Goal: Task Accomplishment & Management: Manage account settings

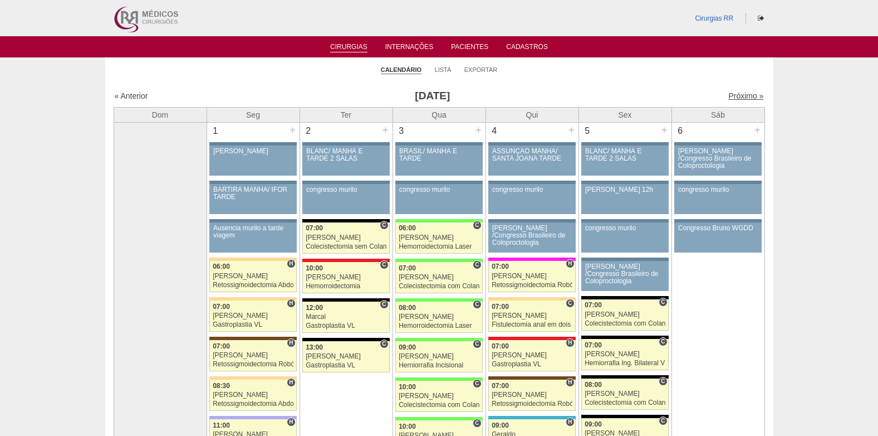
click at [729, 96] on link "Próximo »" at bounding box center [746, 95] width 35 height 9
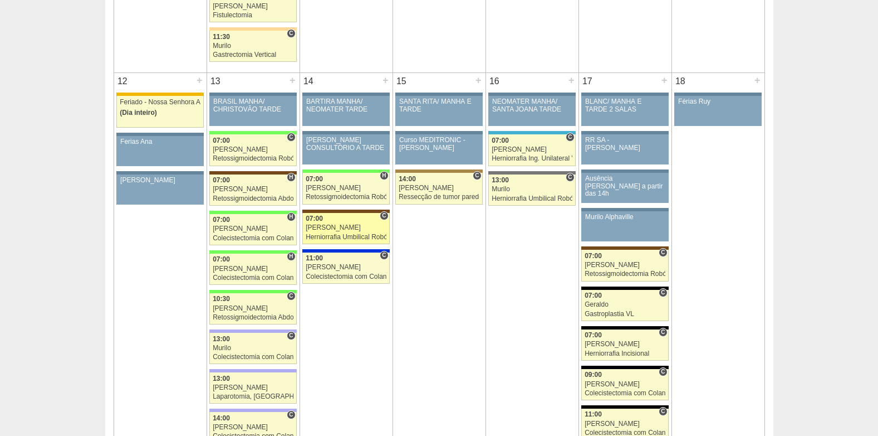
scroll to position [1058, 0]
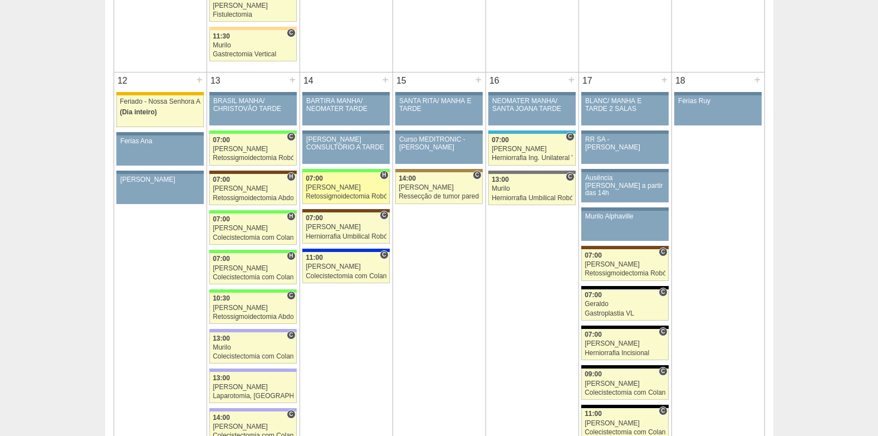
click at [329, 193] on div "Retossigmoidectomia Robótica" at bounding box center [346, 196] width 81 height 7
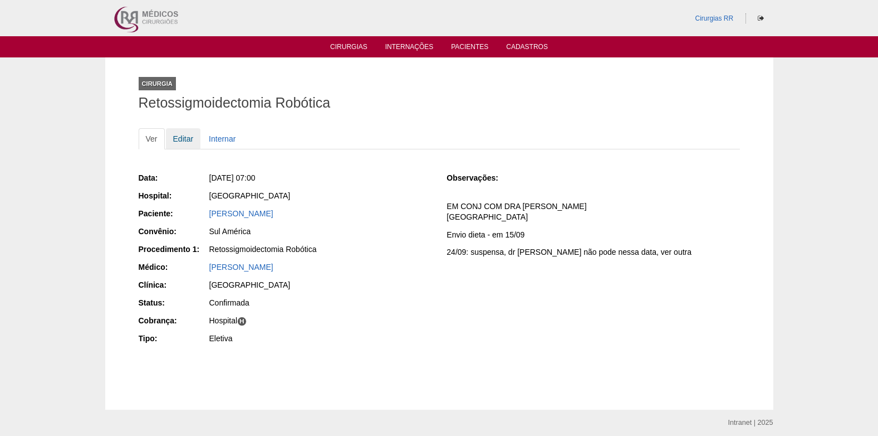
click at [185, 131] on link "Editar" at bounding box center [183, 138] width 35 height 21
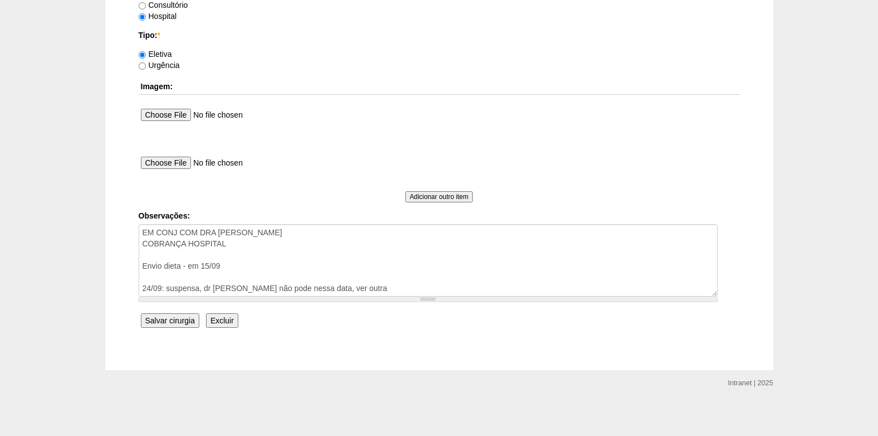
scroll to position [1011, 0]
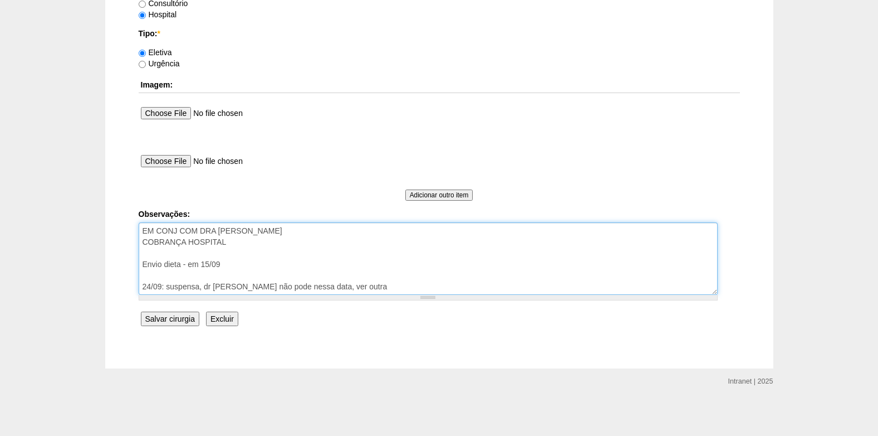
click at [232, 245] on textarea "EM CONJ COM DRA [PERSON_NAME] COBRANÇA HOSPITAL Envio dieta - em 15/09 24/09: s…" at bounding box center [428, 258] width 579 height 72
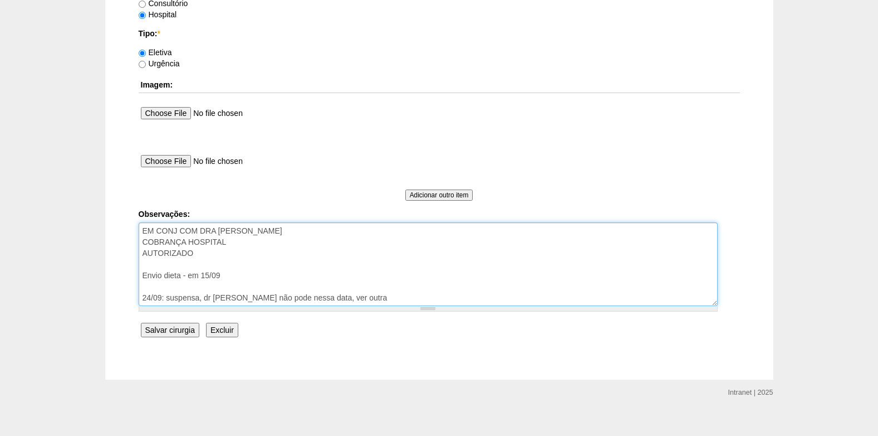
type textarea "EM CONJ COM DRA CLAUDIA COBRANÇA HOSPITAL AUTORIZADO Envio dieta - em 15/09 24/…"
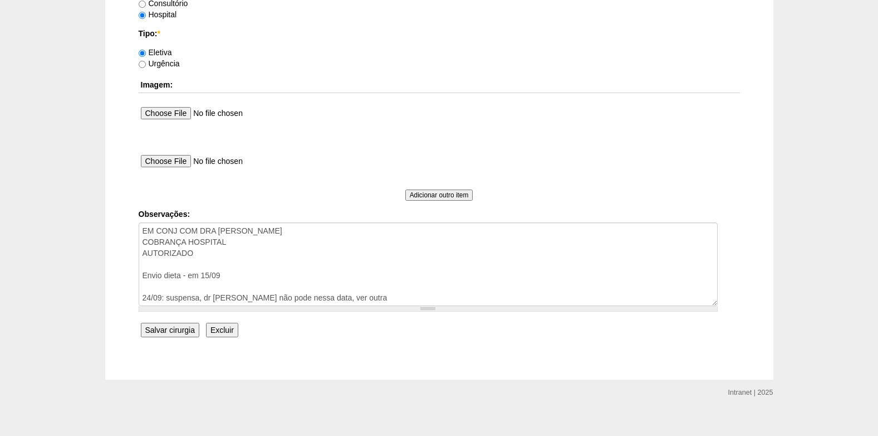
click at [160, 333] on input "Salvar cirurgia" at bounding box center [170, 330] width 58 height 14
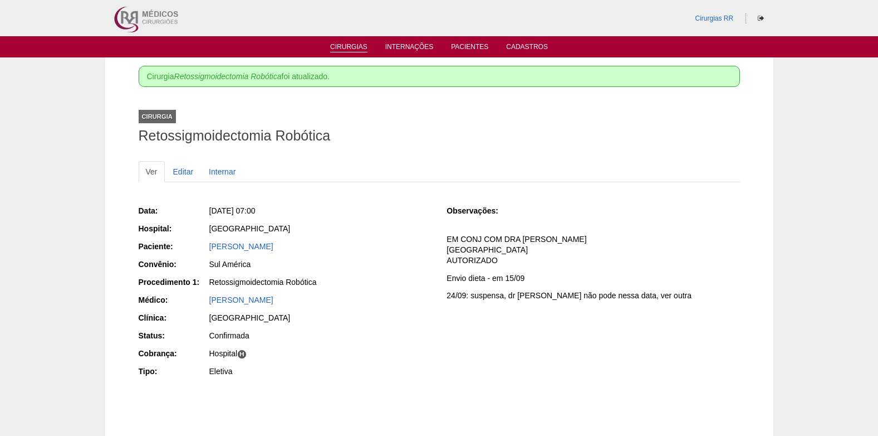
click at [346, 48] on link "Cirurgias" at bounding box center [348, 47] width 37 height 9
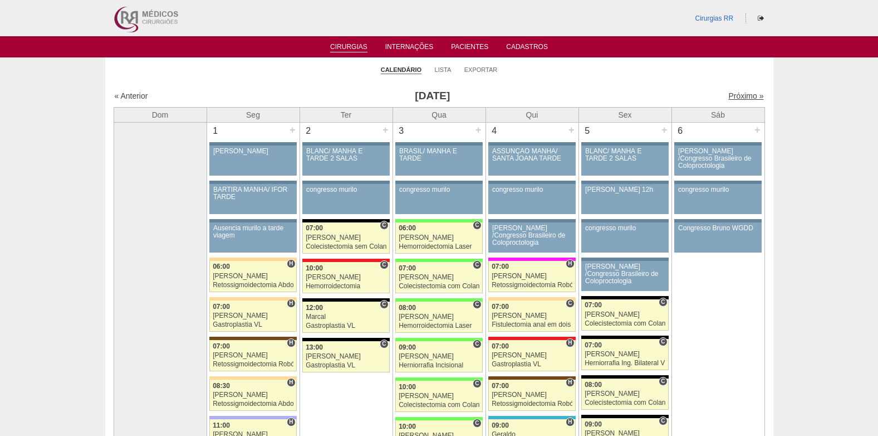
click at [729, 95] on link "Próximo »" at bounding box center [746, 95] width 35 height 9
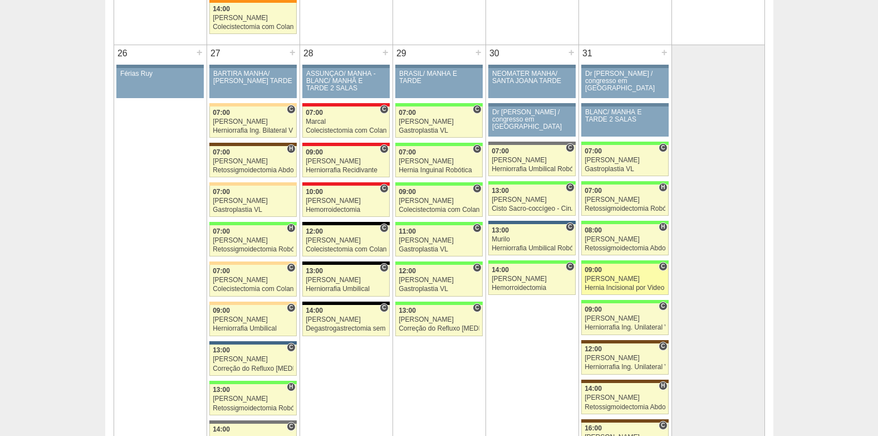
scroll to position [2117, 0]
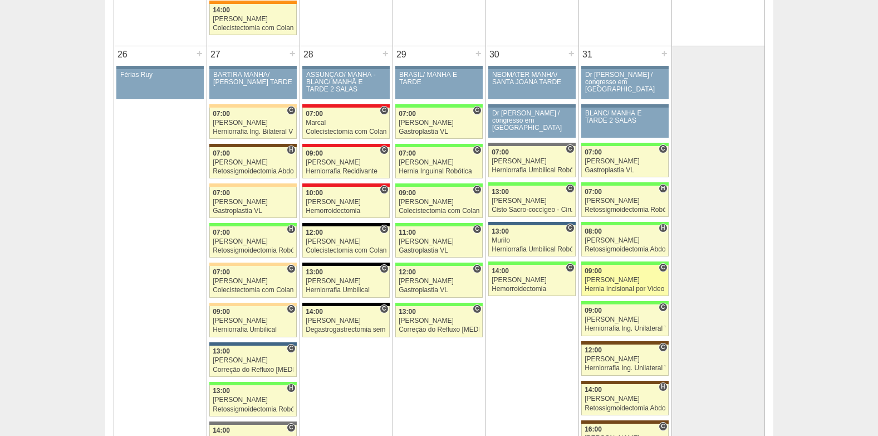
click at [615, 285] on link "89105 Felipe Rossi C 09:00 Felipe Rossi Hernia Incisional por Video Hospital Br…" at bounding box center [625, 280] width 87 height 31
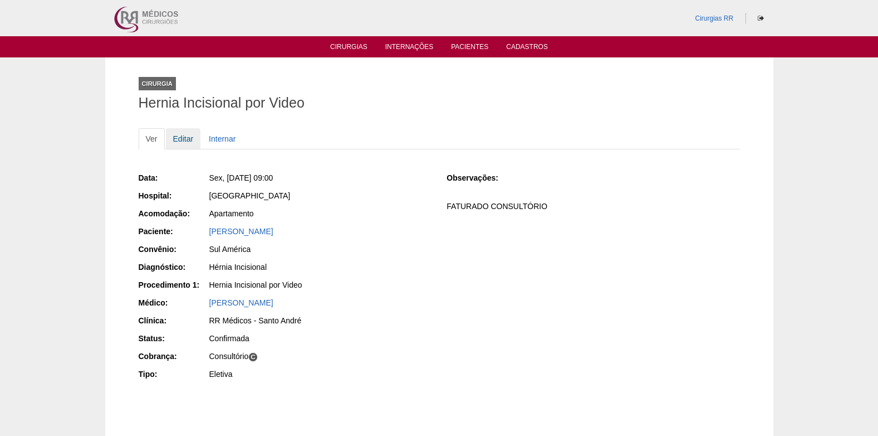
click at [181, 131] on link "Editar" at bounding box center [183, 138] width 35 height 21
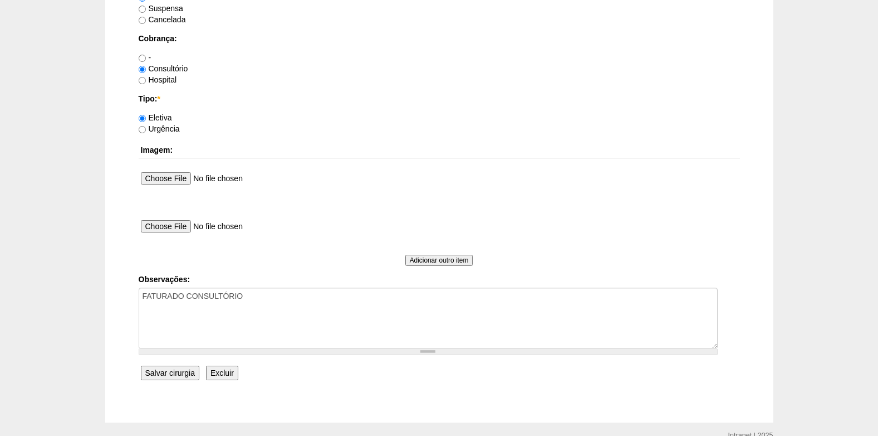
scroll to position [1000, 0]
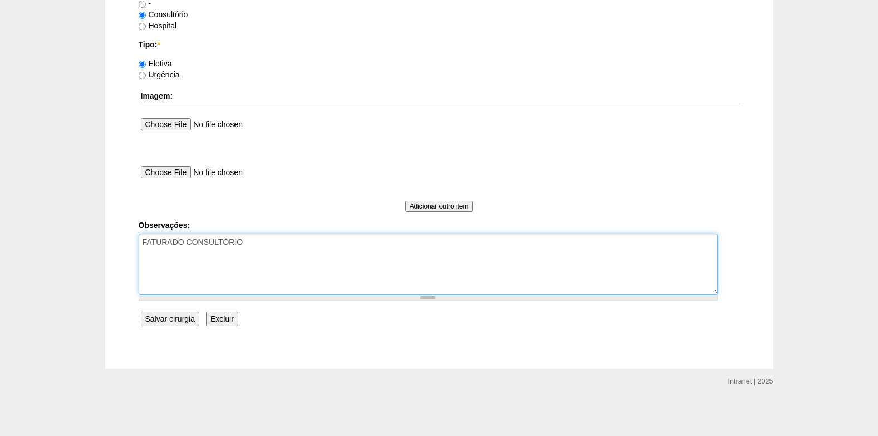
click at [277, 249] on textarea "FATURADO CONSULTÓRIO" at bounding box center [428, 263] width 579 height 61
type textarea "FATURADO CONSULTÓRIO AUTORIZADO VENCE 20/08 REVALIDAR"
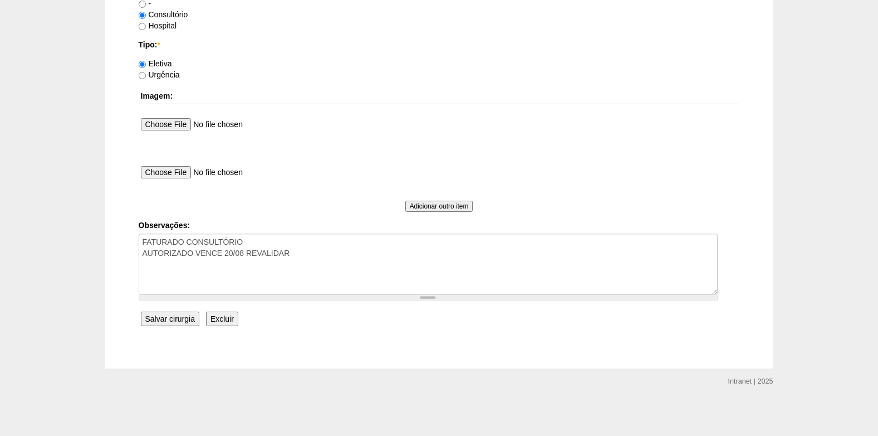
click at [183, 321] on input "Salvar cirurgia" at bounding box center [170, 318] width 58 height 14
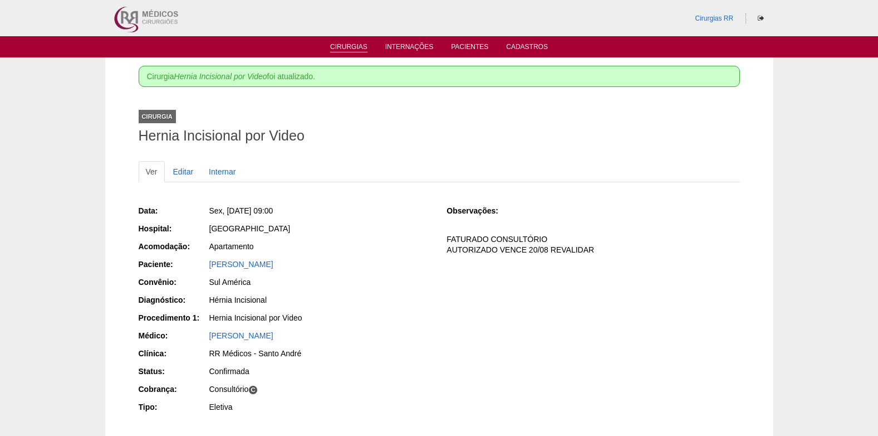
click at [348, 47] on link "Cirurgias" at bounding box center [348, 47] width 37 height 9
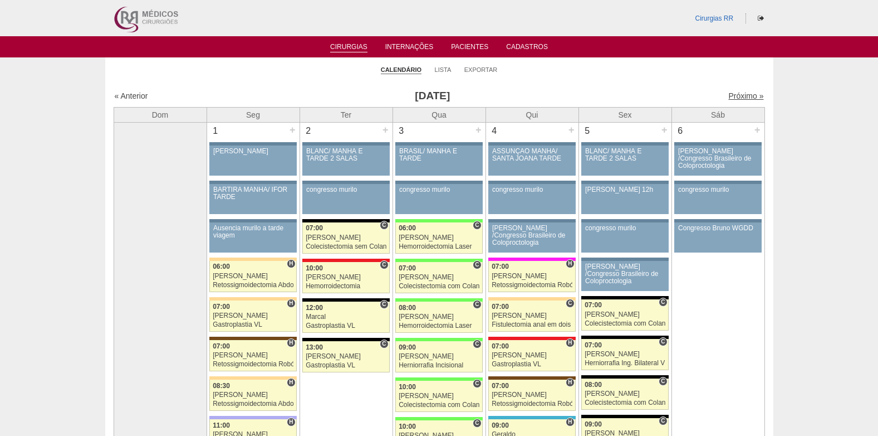
click at [736, 94] on link "Próximo »" at bounding box center [746, 95] width 35 height 9
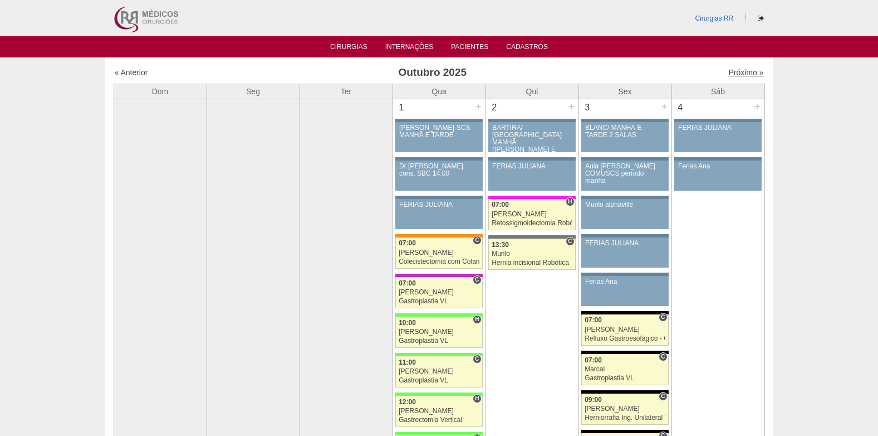
click at [729, 73] on link "Próximo »" at bounding box center [746, 72] width 35 height 9
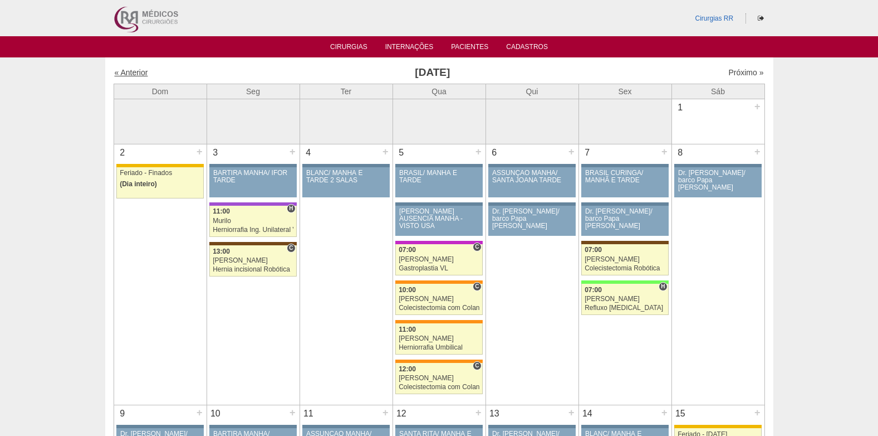
click at [121, 71] on link "« Anterior" at bounding box center [131, 72] width 33 height 9
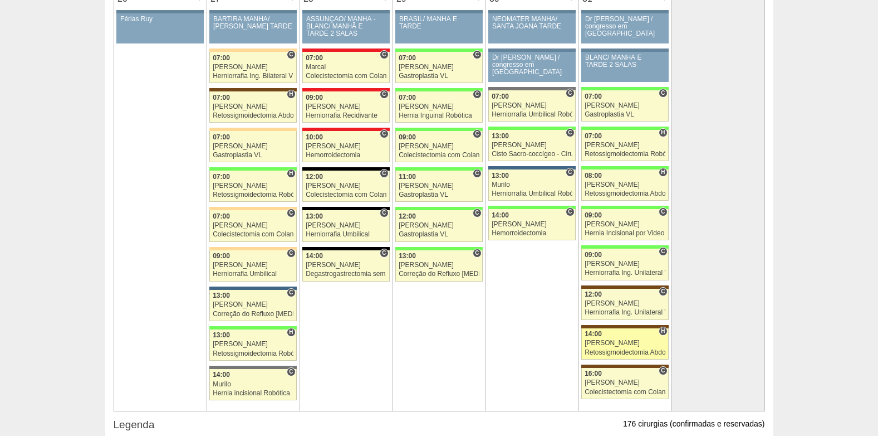
scroll to position [2228, 0]
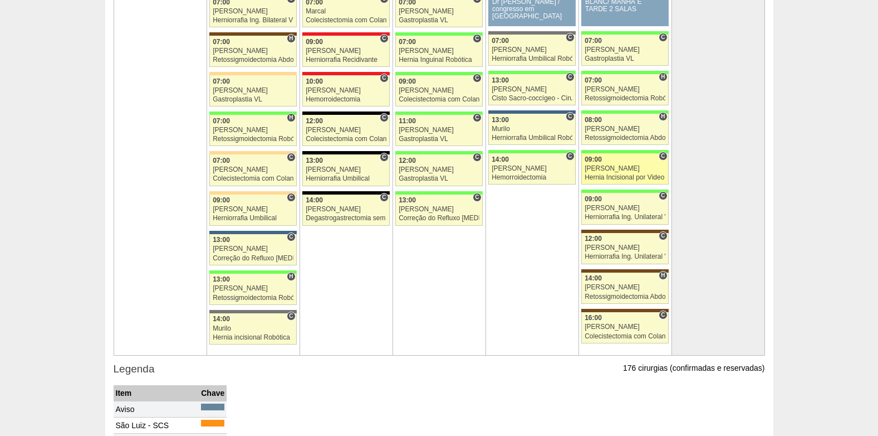
click at [606, 160] on div "09:00" at bounding box center [625, 159] width 81 height 7
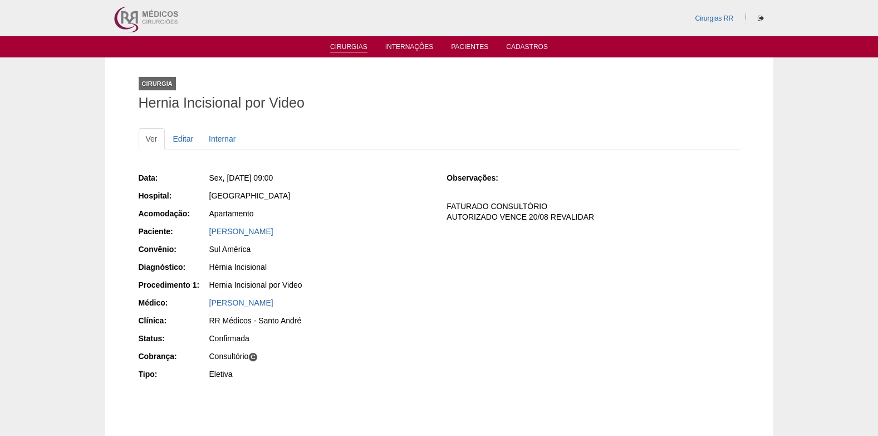
click at [342, 48] on link "Cirurgias" at bounding box center [348, 47] width 37 height 9
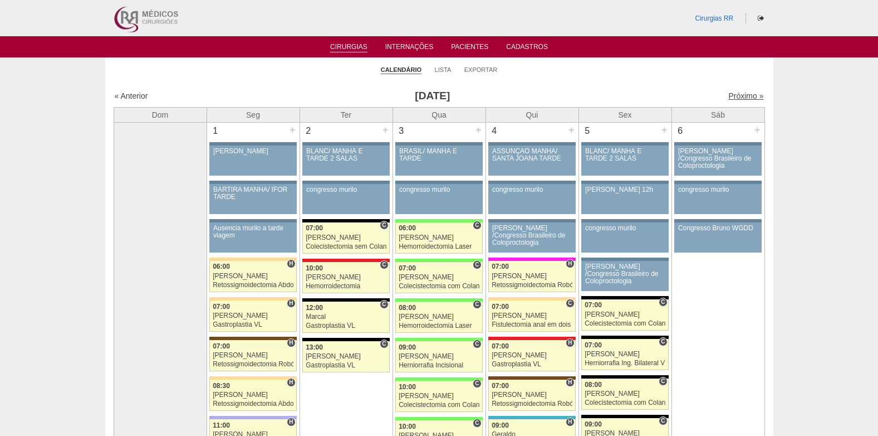
click at [737, 94] on link "Próximo »" at bounding box center [746, 95] width 35 height 9
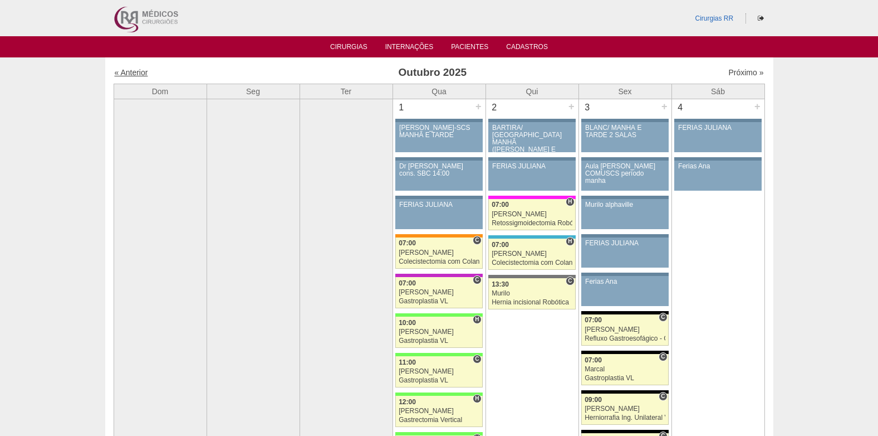
click at [123, 75] on link "« Anterior" at bounding box center [131, 72] width 33 height 9
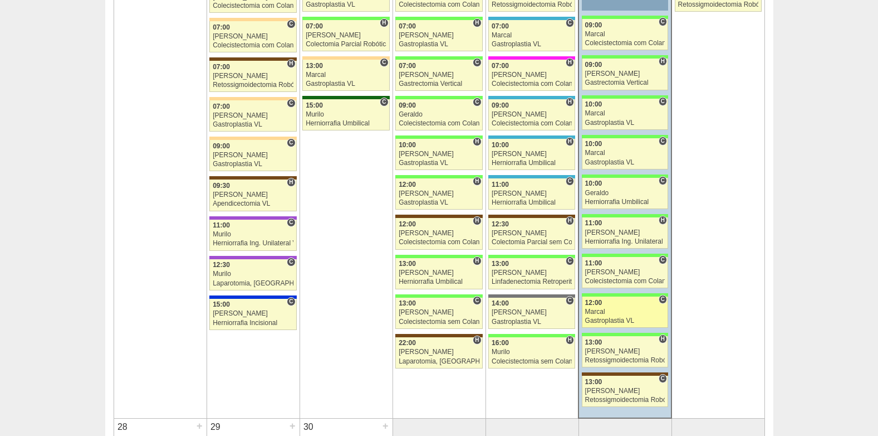
scroll to position [1838, 0]
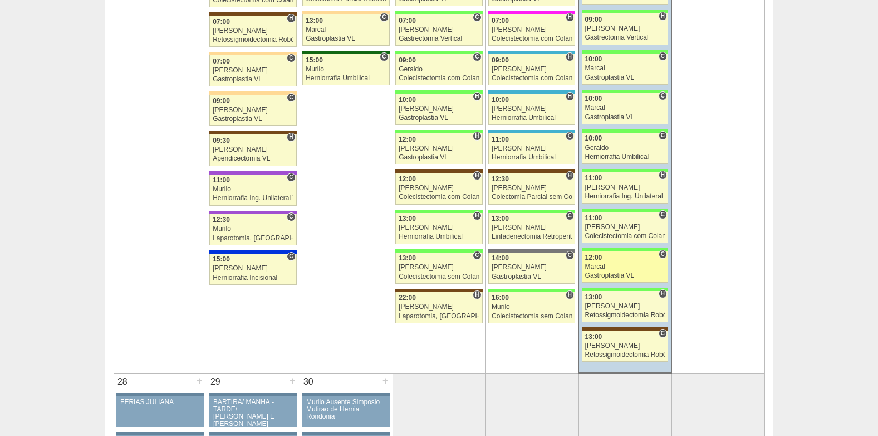
click at [613, 270] on div "Marcal" at bounding box center [625, 266] width 80 height 7
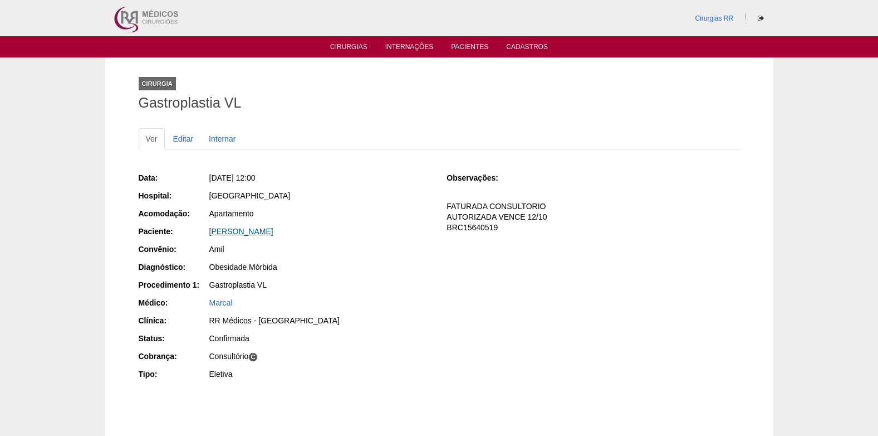
click at [272, 232] on link "[PERSON_NAME]" at bounding box center [241, 231] width 64 height 9
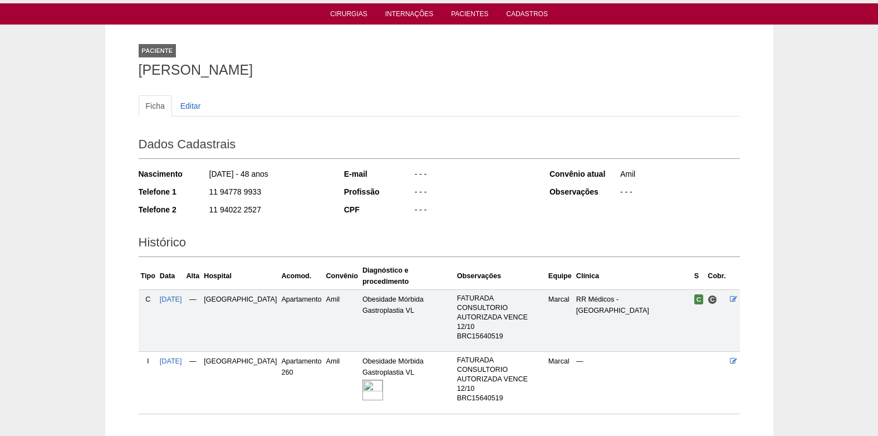
scroll to position [69, 0]
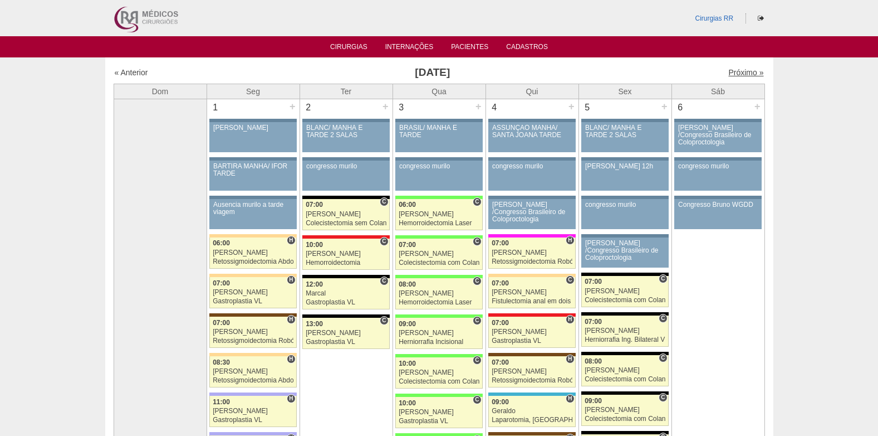
click at [729, 73] on link "Próximo »" at bounding box center [746, 72] width 35 height 9
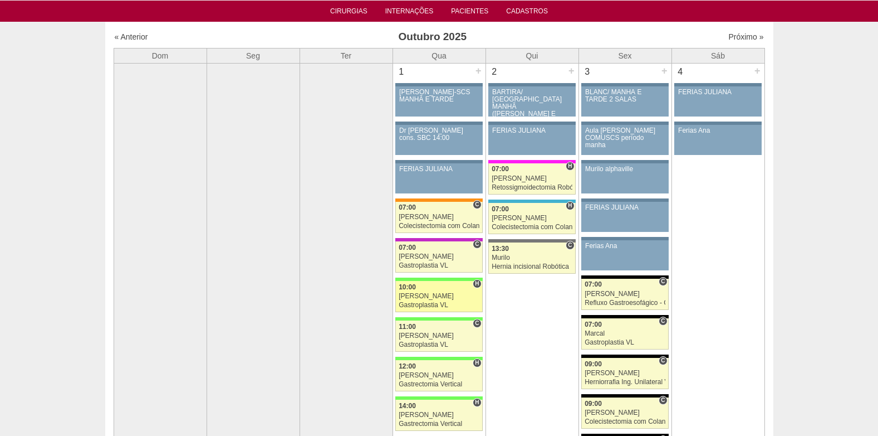
scroll to position [56, 0]
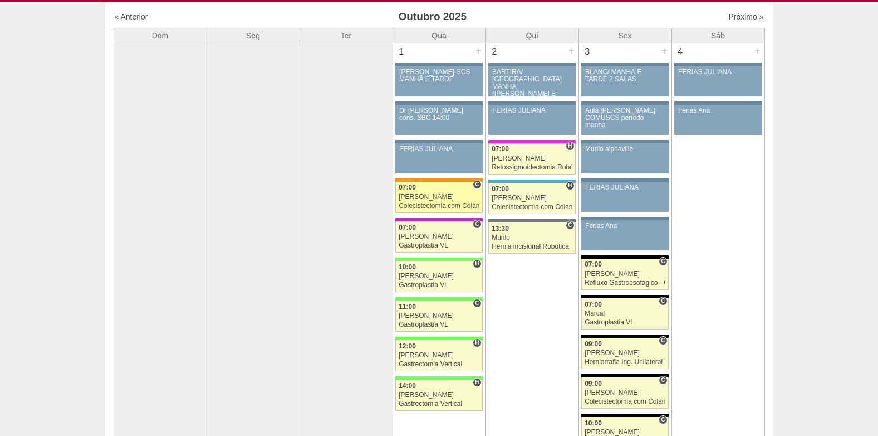
click at [412, 203] on div "Colecistectomia com Colangiografia VL" at bounding box center [439, 205] width 81 height 7
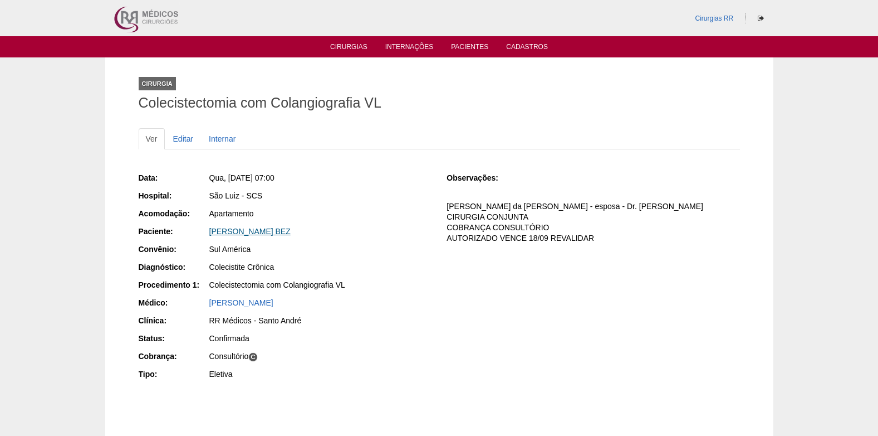
drag, startPoint x: 344, startPoint y: 232, endPoint x: 212, endPoint y: 231, distance: 132.0
click at [212, 231] on div "[PERSON_NAME] BEZ" at bounding box center [320, 231] width 222 height 11
copy link "[PERSON_NAME] BEZ"
click at [349, 47] on link "Cirurgias" at bounding box center [348, 47] width 37 height 9
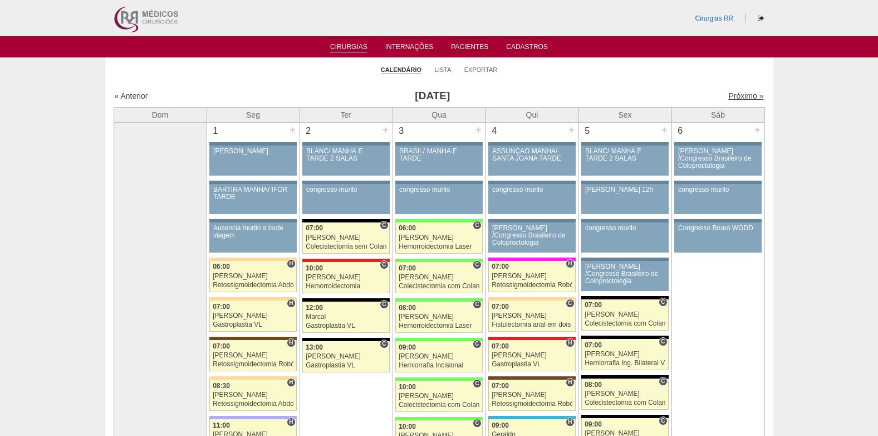
click at [736, 94] on link "Próximo »" at bounding box center [746, 95] width 35 height 9
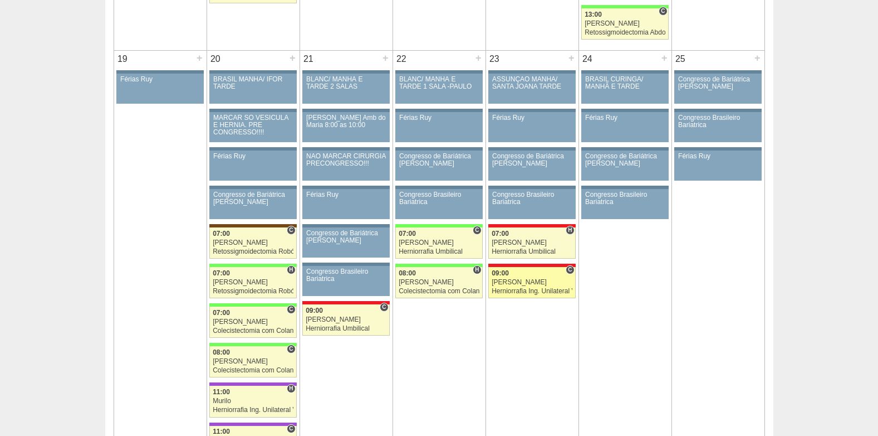
scroll to position [1560, 0]
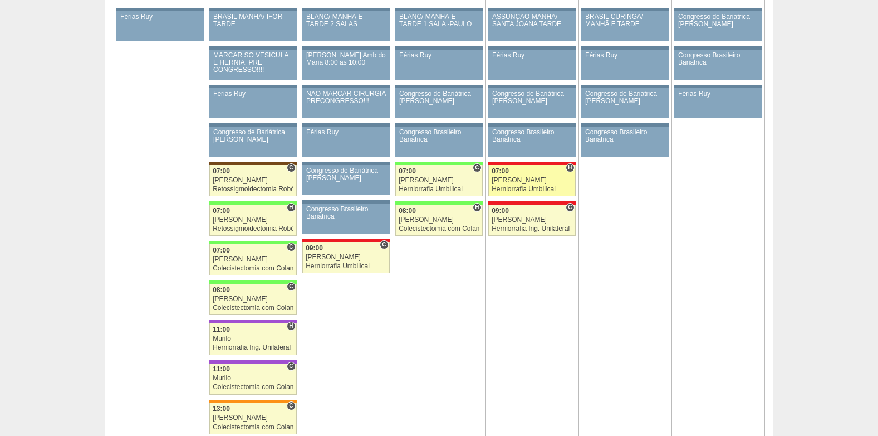
click at [534, 186] on div "Herniorrafia Umbilical" at bounding box center [532, 188] width 81 height 7
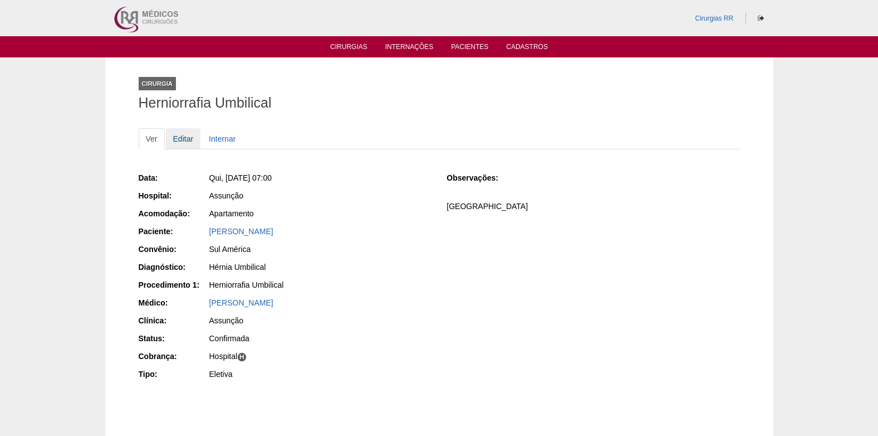
click at [180, 138] on link "Editar" at bounding box center [183, 138] width 35 height 21
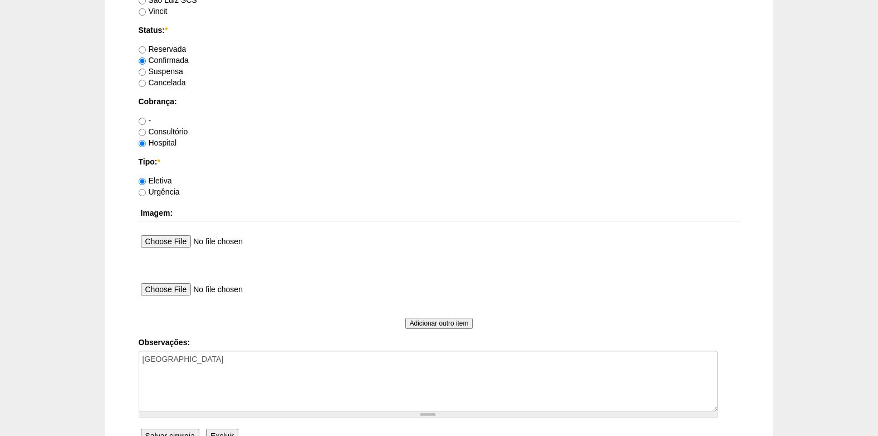
scroll to position [1000, 0]
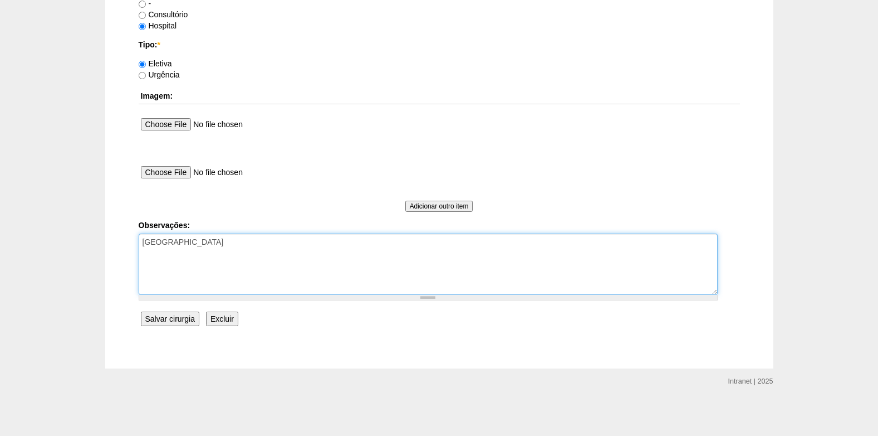
click at [263, 258] on textarea "[GEOGRAPHIC_DATA]" at bounding box center [428, 263] width 579 height 61
type textarea "COBRANÇA HOSPITAL AUTORIZADO"
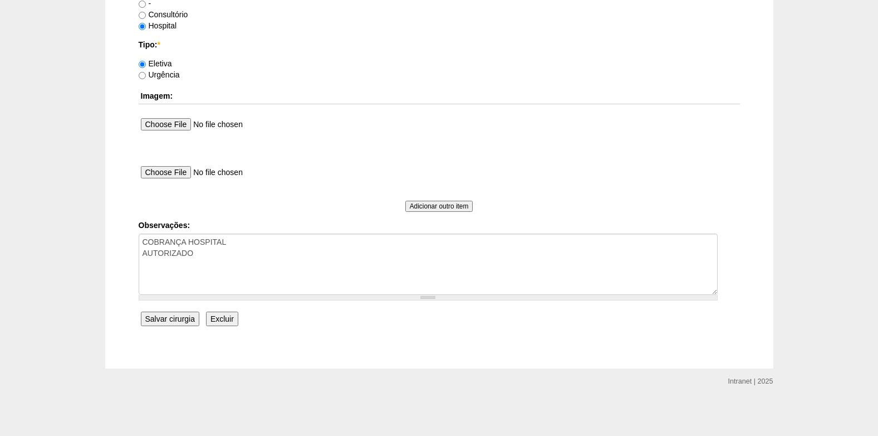
click at [165, 320] on input "Salvar cirurgia" at bounding box center [170, 318] width 58 height 14
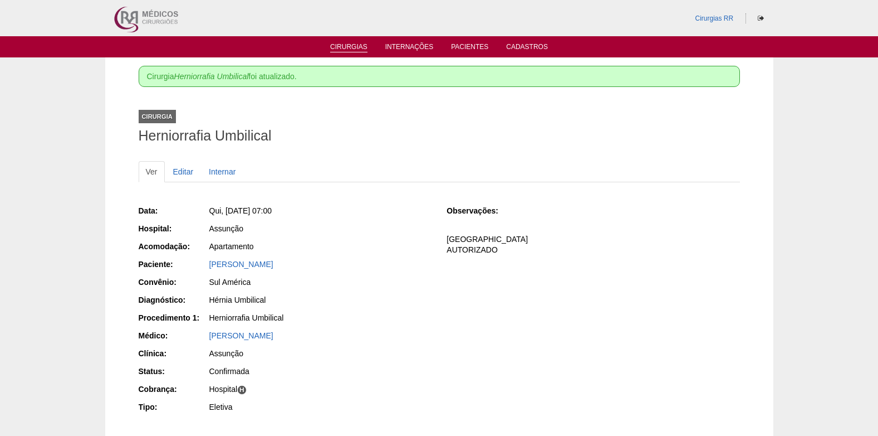
click at [350, 48] on link "Cirurgias" at bounding box center [348, 47] width 37 height 9
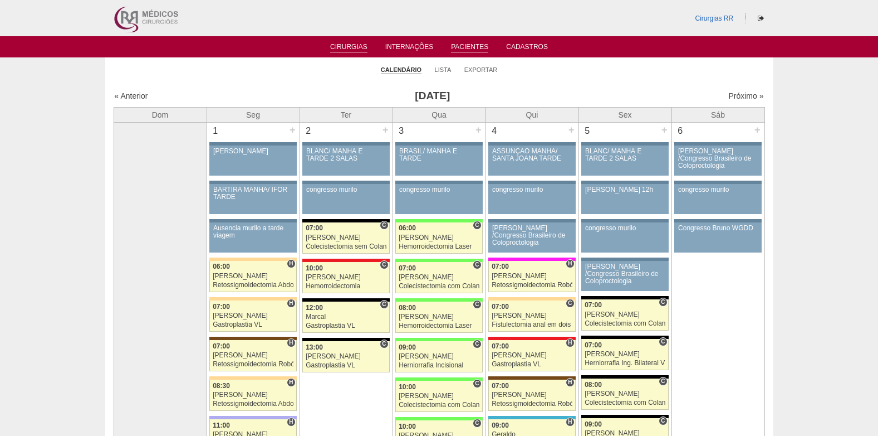
click at [466, 46] on link "Pacientes" at bounding box center [469, 47] width 37 height 9
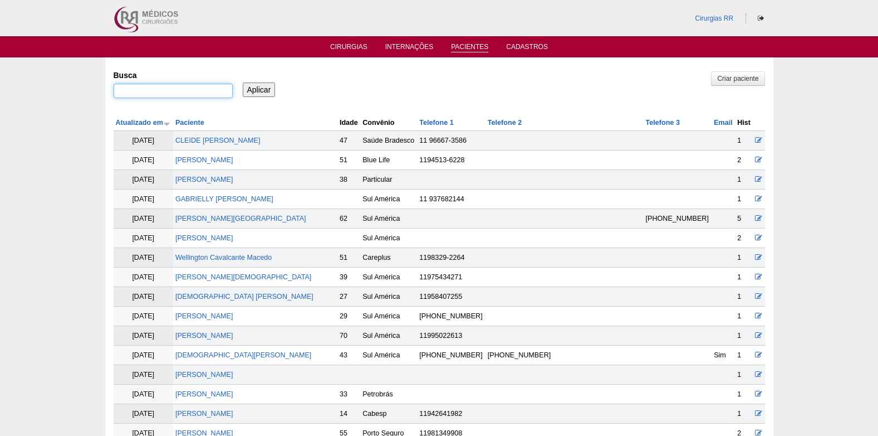
click at [203, 94] on input "Busca" at bounding box center [173, 91] width 119 height 14
type input "[PERSON_NAME]"
click at [250, 93] on input "Aplicar" at bounding box center [259, 89] width 33 height 14
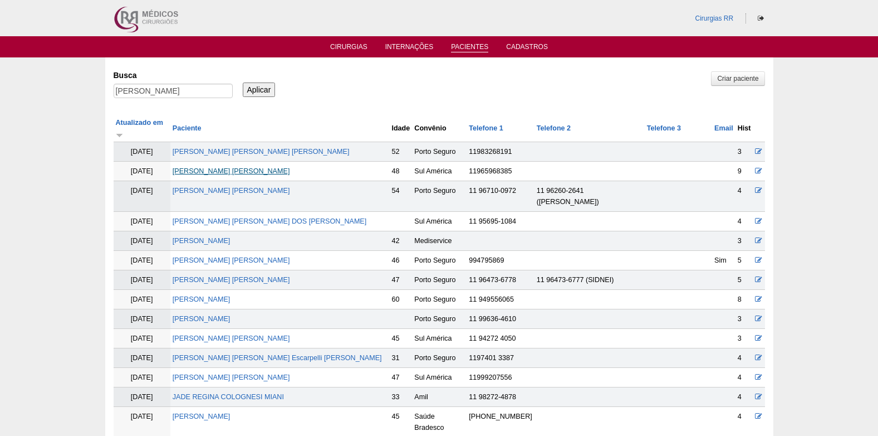
click at [262, 167] on link "[PERSON_NAME]" at bounding box center [232, 171] width 118 height 8
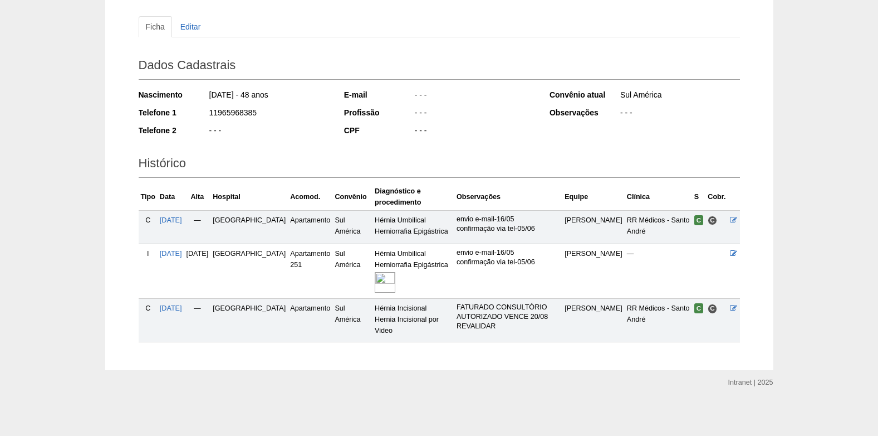
scroll to position [113, 0]
click at [181, 309] on span "[DATE]" at bounding box center [171, 307] width 22 height 8
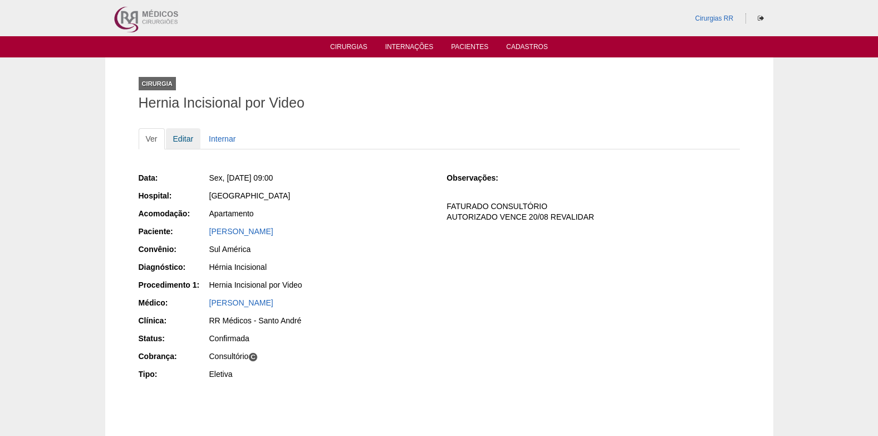
click at [177, 136] on link "Editar" at bounding box center [183, 138] width 35 height 21
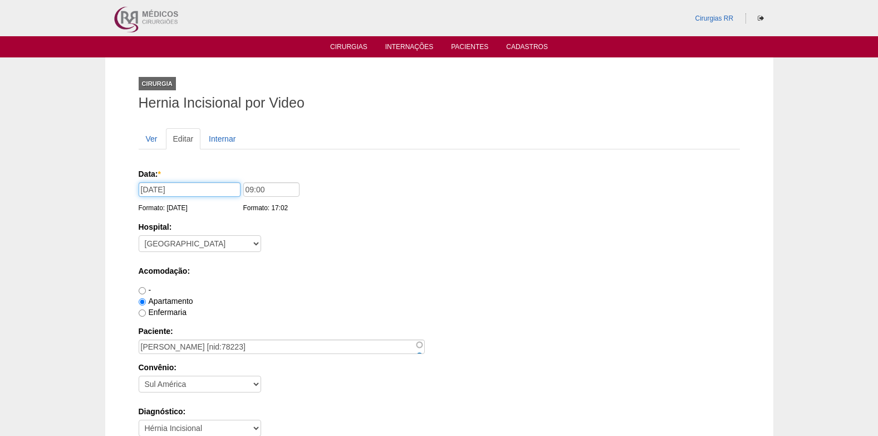
drag, startPoint x: 205, startPoint y: 190, endPoint x: 128, endPoint y: 193, distance: 76.9
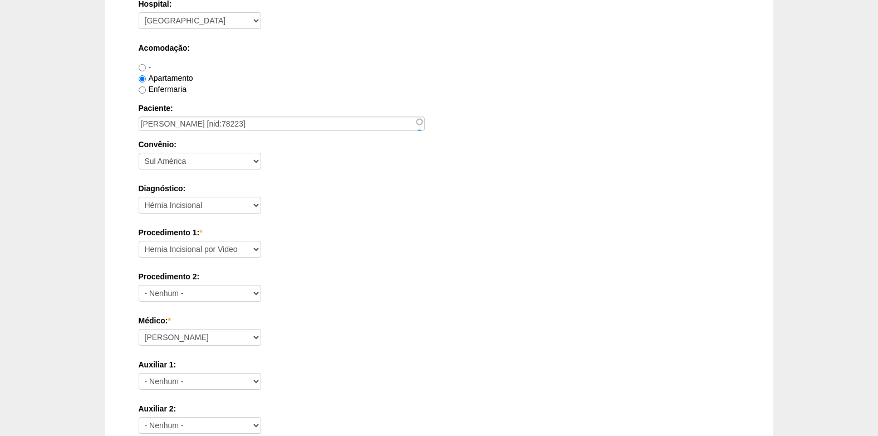
scroll to position [56, 0]
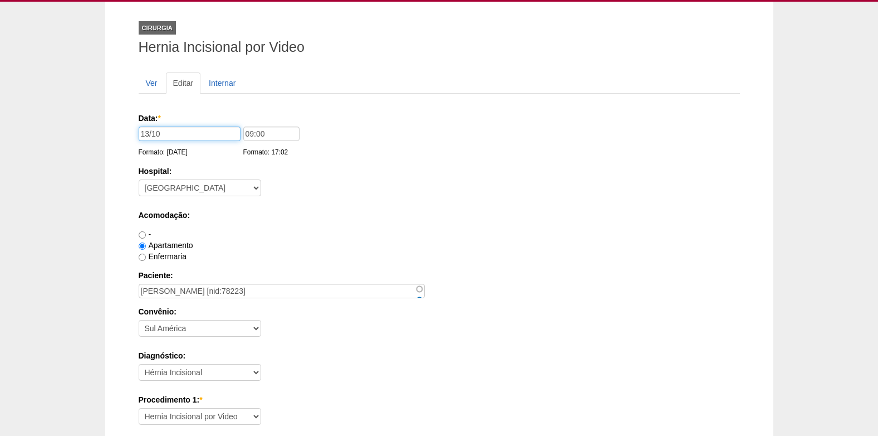
click at [187, 131] on input "13/10" at bounding box center [190, 133] width 102 height 14
click at [427, 152] on div "Data: * 13/10 Formato: 26/09/2025 09:00 Formato: 17:02" at bounding box center [438, 135] width 598 height 45
click at [171, 137] on input "13/10" at bounding box center [190, 133] width 102 height 14
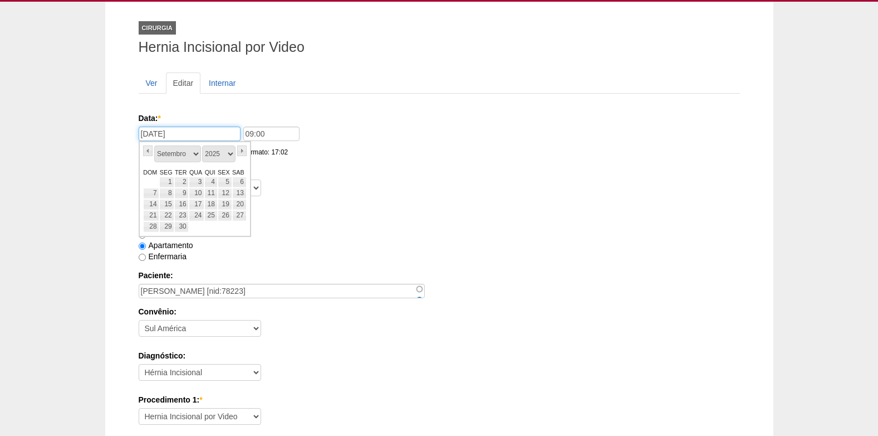
type input "13/10/2025"
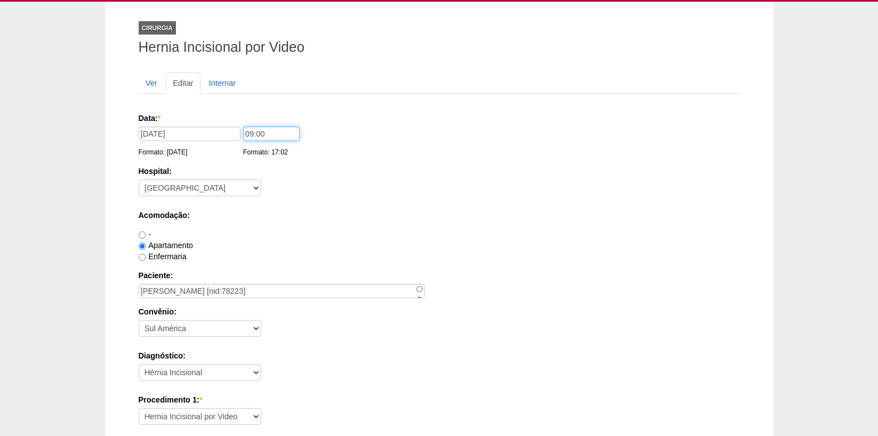
click at [291, 131] on input "09:00" at bounding box center [271, 133] width 56 height 14
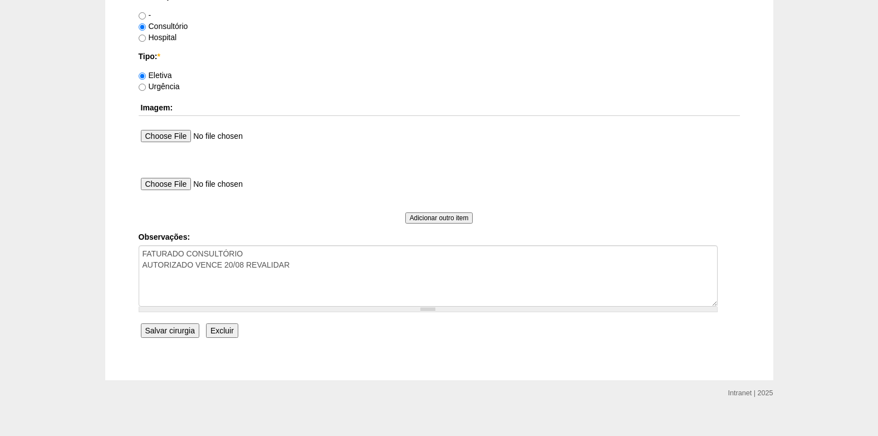
scroll to position [1000, 0]
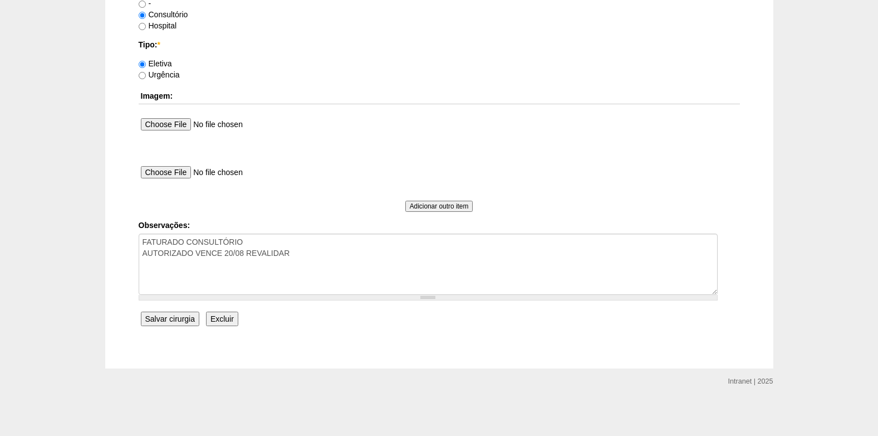
click at [177, 319] on input "Salvar cirurgia" at bounding box center [170, 318] width 58 height 14
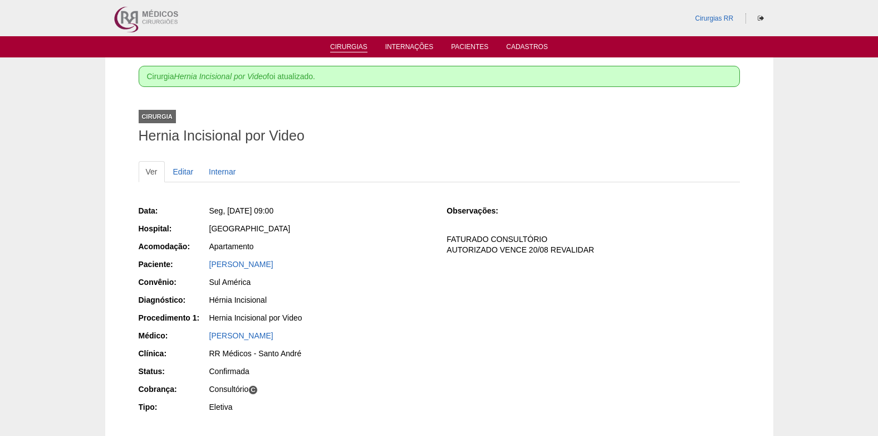
click at [341, 48] on link "Cirurgias" at bounding box center [348, 47] width 37 height 9
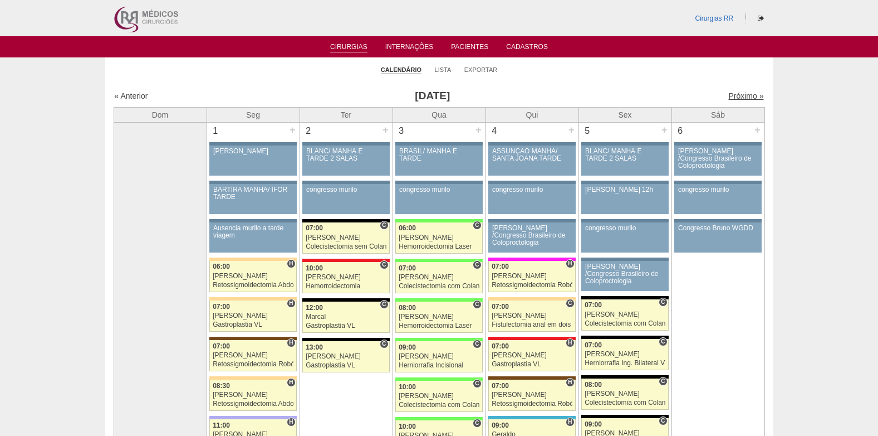
click at [733, 92] on link "Próximo »" at bounding box center [746, 95] width 35 height 9
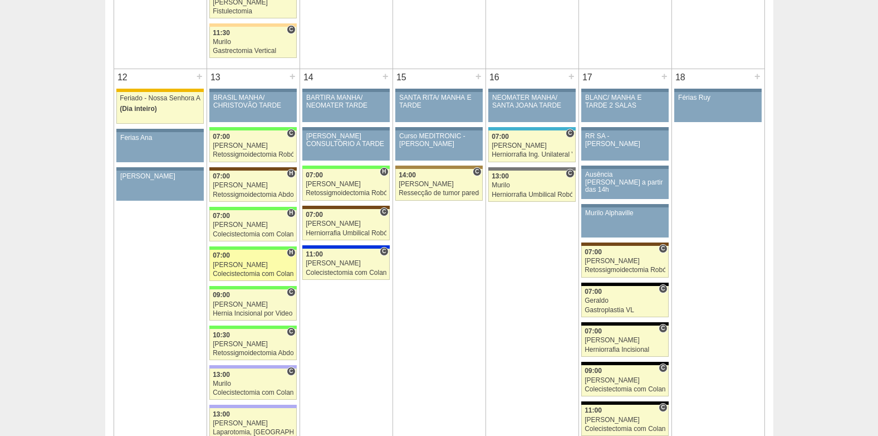
scroll to position [1058, 0]
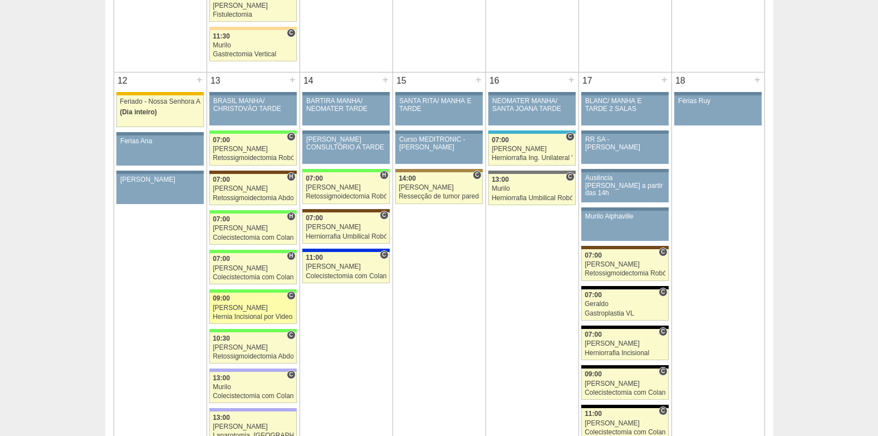
click at [226, 299] on span "09:00" at bounding box center [221, 298] width 17 height 8
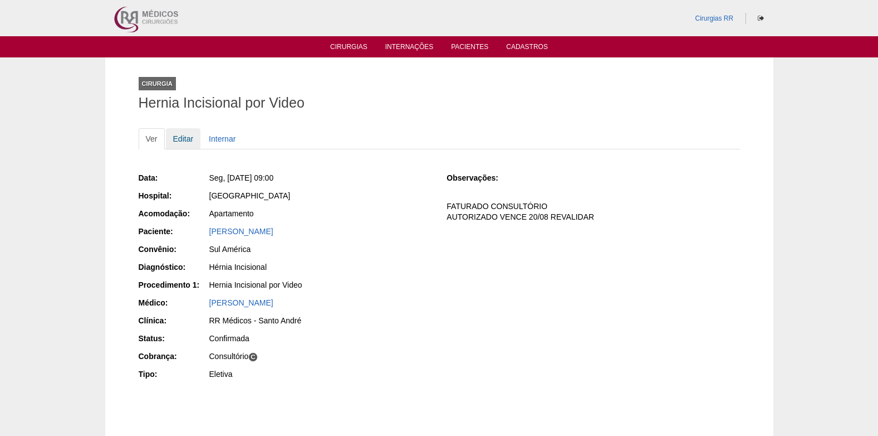
click at [178, 141] on link "Editar" at bounding box center [183, 138] width 35 height 21
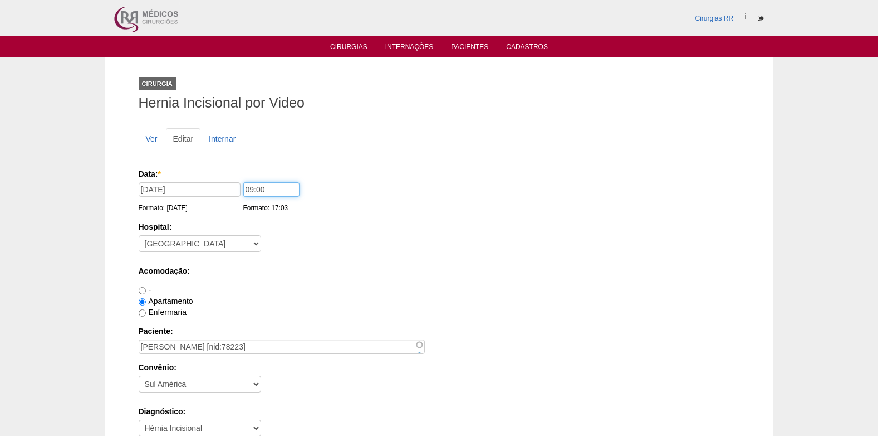
drag, startPoint x: 252, startPoint y: 189, endPoint x: 244, endPoint y: 235, distance: 45.8
click at [251, 190] on input "09:00" at bounding box center [271, 189] width 56 height 14
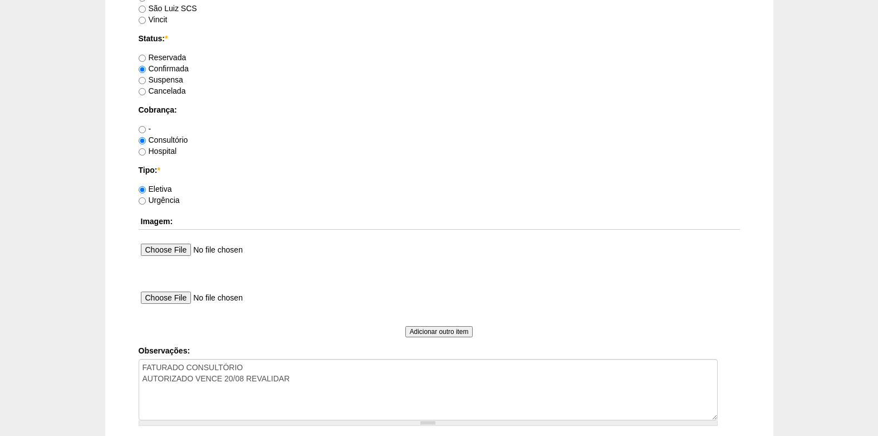
scroll to position [1000, 0]
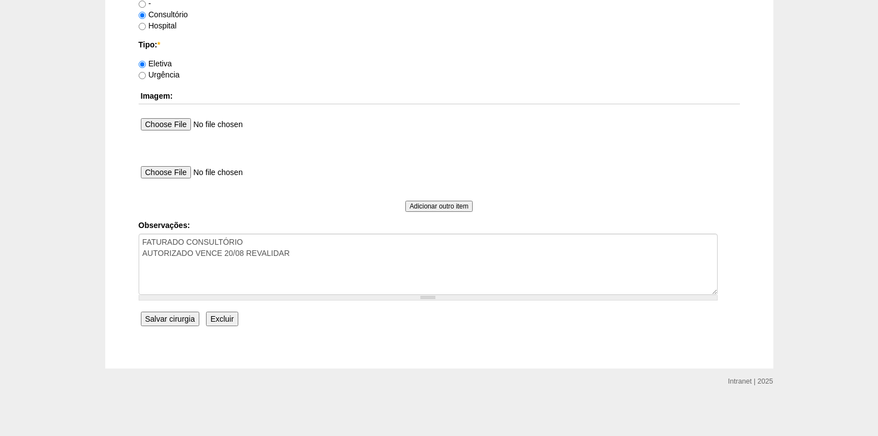
type input "08:00"
click at [184, 321] on input "Salvar cirurgia" at bounding box center [170, 318] width 58 height 14
